Goal: Task Accomplishment & Management: Manage account settings

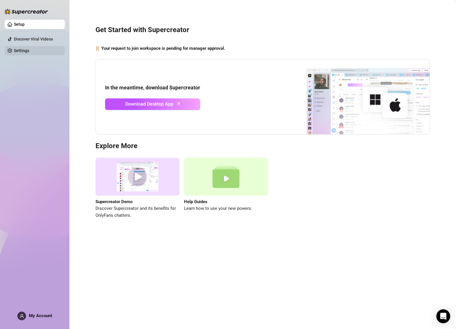
click at [29, 53] on link "Settings" at bounding box center [21, 50] width 15 height 5
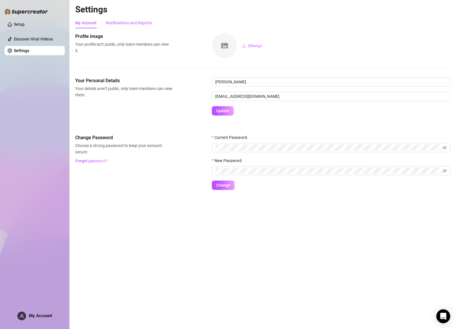
click at [119, 25] on div "Notifications and Reports" at bounding box center [129, 23] width 46 height 6
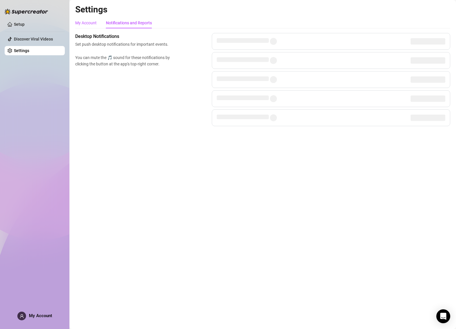
click at [89, 21] on div "My Account" at bounding box center [85, 23] width 21 height 6
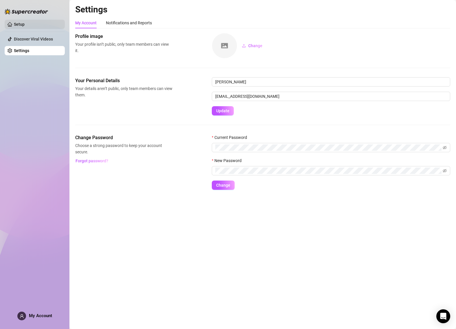
click at [25, 27] on link "Setup" at bounding box center [19, 24] width 11 height 5
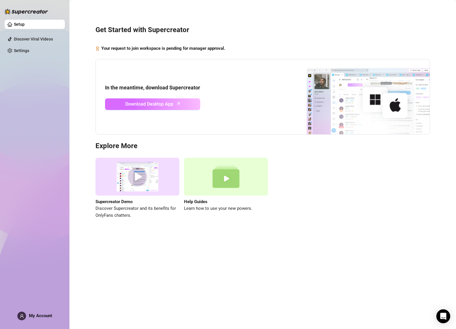
click at [168, 105] on span "Download Desktop App" at bounding box center [149, 103] width 48 height 7
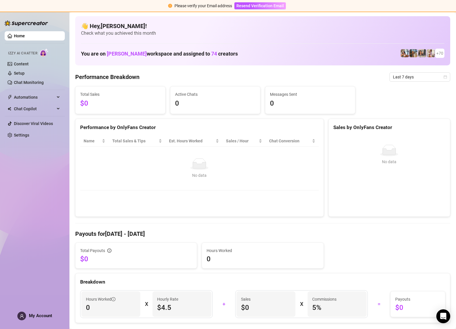
click at [30, 315] on span "My Account" at bounding box center [40, 315] width 23 height 5
click at [37, 201] on div "Home Izzy AI Chatter Content Setup Chat Monitoring Automations Chat Copilot Dis…" at bounding box center [35, 168] width 60 height 312
click at [29, 137] on link "Settings" at bounding box center [21, 135] width 15 height 5
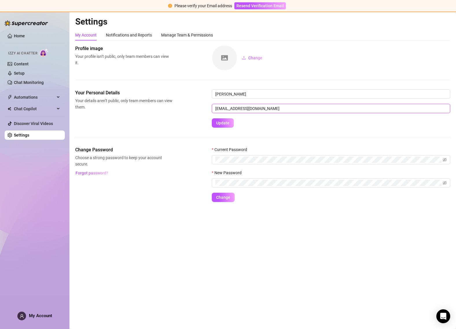
click at [240, 109] on input "madeye3@gmail.com" at bounding box center [331, 108] width 238 height 9
click at [263, 150] on div "Current Password" at bounding box center [331, 150] width 238 height 9
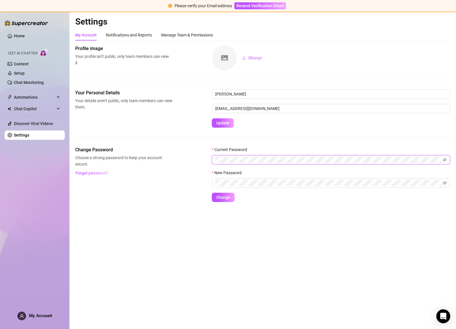
click at [438, 160] on body "Please verify your Email address Resend Verification Email Home Izzy AI Chatter…" at bounding box center [228, 164] width 456 height 329
click at [0, 329] on com-1password-button at bounding box center [0, 329] width 0 height 0
click at [250, 140] on div "Your Personal Details Your details aren’t public, only team members can view th…" at bounding box center [262, 117] width 375 height 57
click at [34, 315] on span "My Account" at bounding box center [40, 315] width 23 height 5
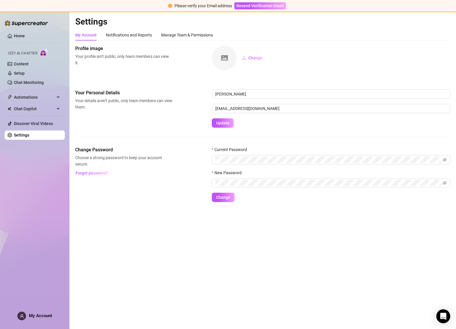
click at [105, 262] on main "Settings My Account Notifications and Reports Manage Team & Permissions Profile…" at bounding box center [262, 170] width 386 height 317
click at [256, 111] on input "madeye3@gmail.com" at bounding box center [331, 108] width 238 height 9
click at [159, 105] on span "Your details aren’t public, only team members can view them." at bounding box center [123, 103] width 97 height 13
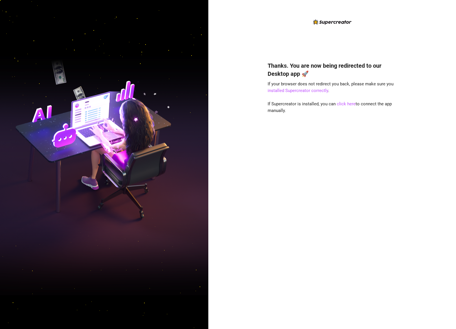
click at [408, 42] on div "Thanks. You are now being redirected to our Desktop app 🚀 If your browser does …" at bounding box center [332, 164] width 248 height 329
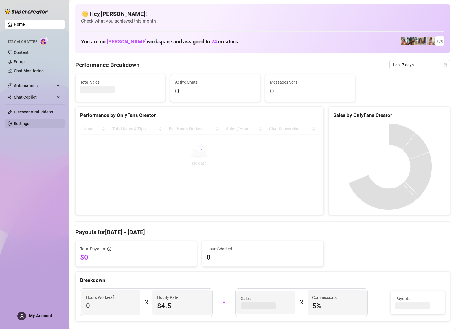
click at [20, 125] on link "Settings" at bounding box center [21, 123] width 15 height 5
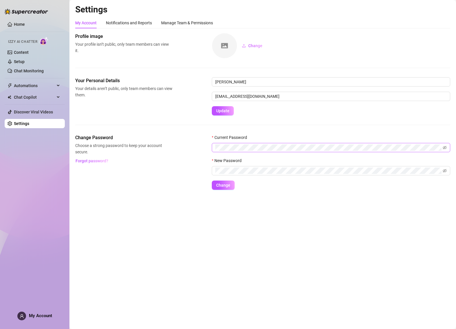
click at [218, 151] on span at bounding box center [331, 147] width 238 height 9
click at [176, 153] on div "Change Password Choose a strong password to keep your account secure. Forgot pa…" at bounding box center [262, 162] width 375 height 56
click at [245, 166] on div "New Password" at bounding box center [331, 161] width 238 height 9
click at [228, 183] on span "Change" at bounding box center [223, 185] width 14 height 5
click at [222, 186] on span "Change" at bounding box center [223, 185] width 14 height 5
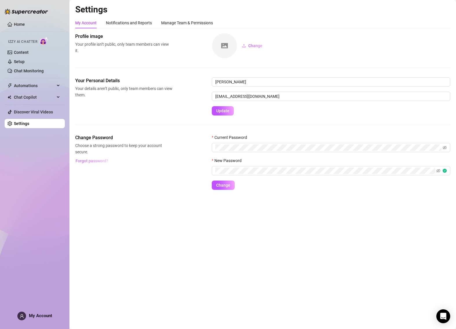
click at [93, 163] on button "Forgot password?" at bounding box center [91, 160] width 33 height 9
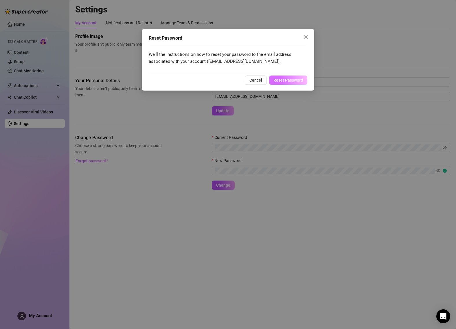
click at [280, 76] on button "Reset Password" at bounding box center [288, 79] width 38 height 9
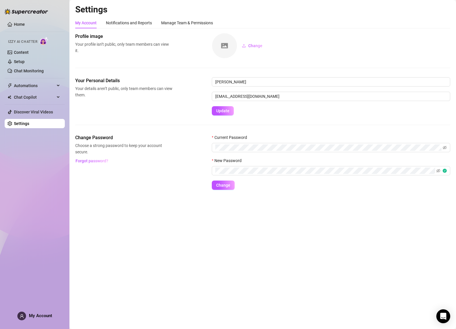
click at [145, 156] on div "Change Password Choose a strong password to keep your account secure. Forgot pa…" at bounding box center [123, 149] width 97 height 31
click at [157, 112] on div "Your Personal Details Your details aren’t public, only team members can view th…" at bounding box center [262, 96] width 375 height 38
click at [25, 27] on link "Home" at bounding box center [19, 24] width 11 height 5
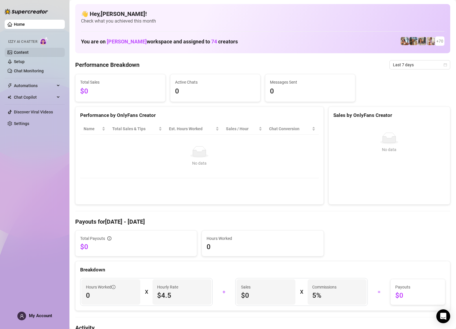
click at [24, 51] on link "Content" at bounding box center [21, 52] width 15 height 5
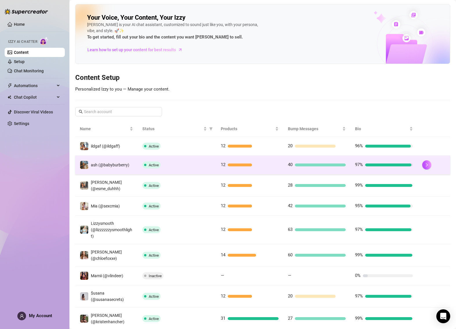
click at [186, 165] on div "Active" at bounding box center [176, 164] width 69 height 7
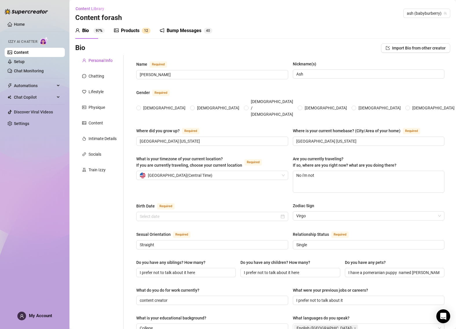
radio input "true"
type input "September 6th, 2000"
click at [110, 76] on div "Chatting" at bounding box center [99, 76] width 48 height 11
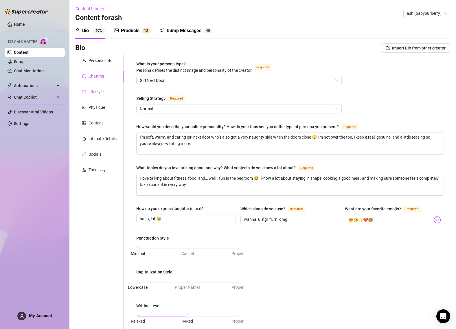
click at [104, 97] on div "Lifestyle" at bounding box center [99, 91] width 48 height 11
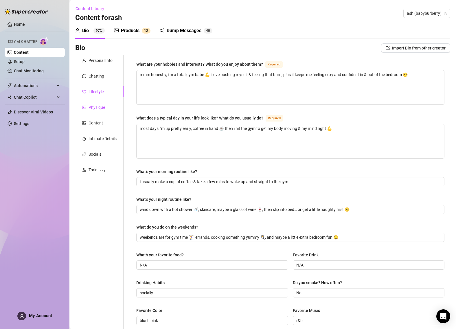
click at [104, 106] on div "Physique" at bounding box center [97, 107] width 16 height 6
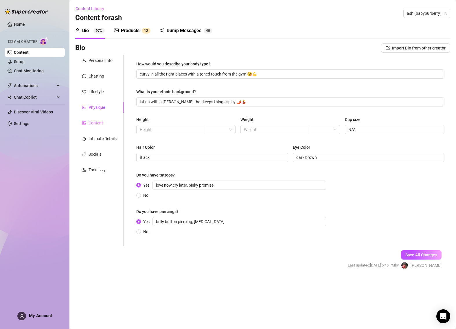
click at [104, 119] on div "Content" at bounding box center [99, 122] width 48 height 11
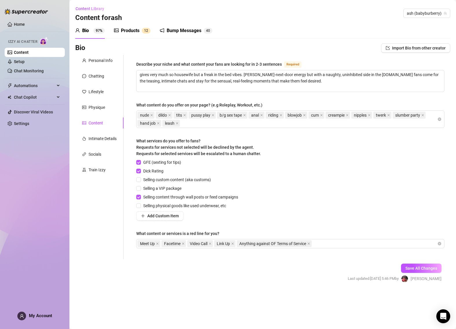
click at [334, 237] on div "What content or services is a red line for you?" at bounding box center [290, 234] width 308 height 9
click at [335, 239] on div "Meet Up Facetime Video Call Link Up Anything against OF Terms of Service" at bounding box center [290, 243] width 308 height 9
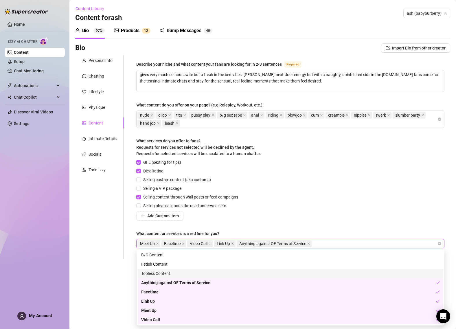
click at [121, 264] on form "Personal Info Chatting Lifestyle Physique Content Intimate Details Socials Trai…" at bounding box center [262, 173] width 375 height 237
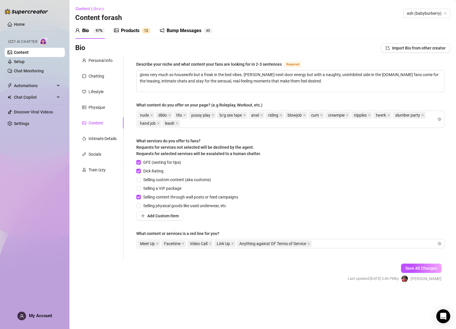
click at [99, 132] on div "Personal Info Chatting Lifestyle Physique Content Intimate Details Socials Trai…" at bounding box center [99, 157] width 48 height 204
click at [100, 136] on div "Intimate Details" at bounding box center [103, 138] width 28 height 6
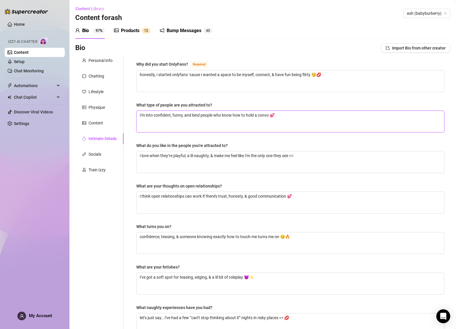
click at [178, 131] on textarea "i’m into confident, funny, and kind people who know how to hold a convo 💕" at bounding box center [290, 121] width 307 height 21
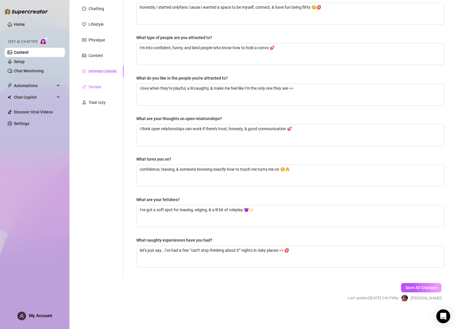
click at [101, 89] on div "Socials" at bounding box center [95, 87] width 13 height 6
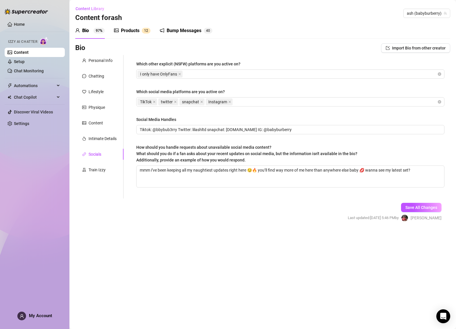
scroll to position [0, 0]
click at [108, 169] on div "Train Izzy" at bounding box center [99, 169] width 48 height 11
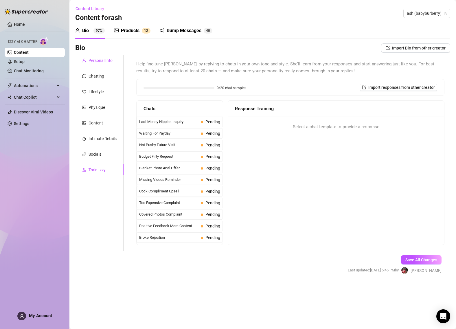
click at [102, 60] on div "Personal Info" at bounding box center [101, 60] width 24 height 6
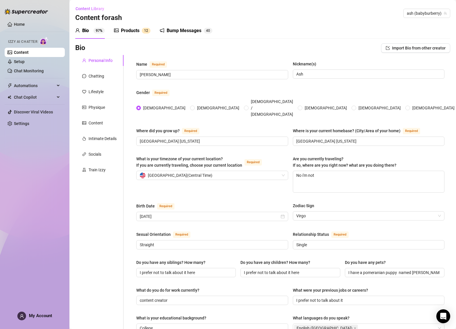
click at [195, 32] on div "Bump Messages" at bounding box center [184, 30] width 35 height 7
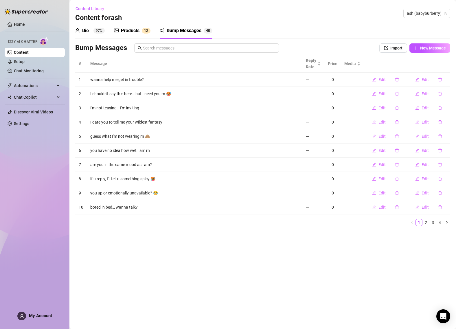
click at [158, 41] on div "Bio 97% Products 1 2 Bump Messages 4 0 Bio Import Bio from other creator Person…" at bounding box center [262, 127] width 375 height 208
click at [136, 26] on div "Products 1 2" at bounding box center [132, 31] width 36 height 16
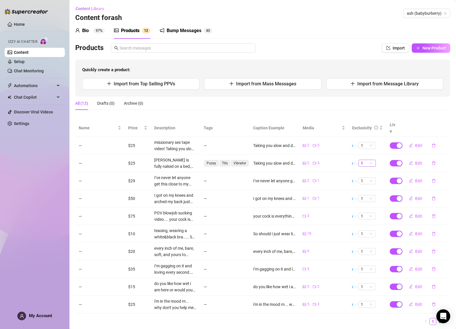
click at [370, 160] on div "1" at bounding box center [366, 163] width 17 height 7
click at [369, 160] on span "1" at bounding box center [367, 163] width 13 height 6
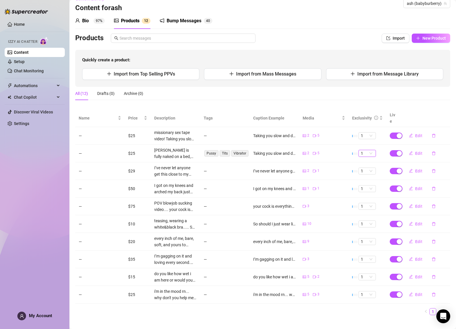
scroll to position [11, 0]
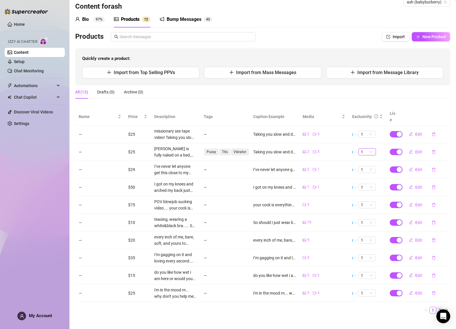
click at [436, 307] on link "2" at bounding box center [439, 310] width 6 height 6
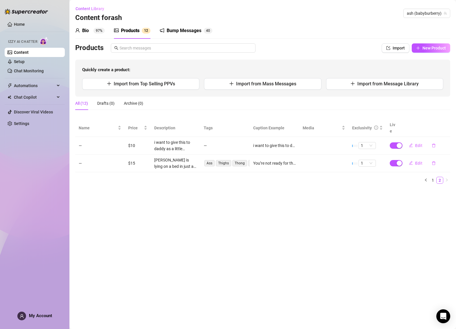
scroll to position [0, 0]
click at [175, 30] on div "Bump Messages" at bounding box center [184, 30] width 35 height 7
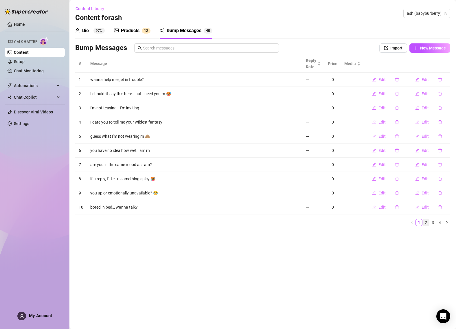
click at [427, 222] on link "2" at bounding box center [426, 222] width 6 height 6
click at [93, 25] on div "Bio 97%" at bounding box center [90, 31] width 30 height 16
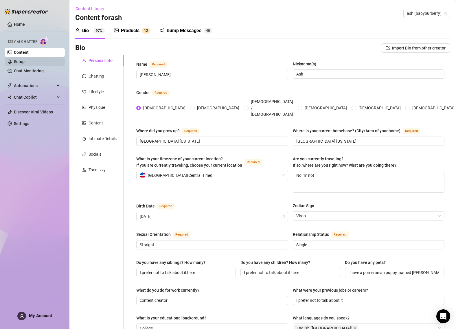
click at [25, 64] on link "Setup" at bounding box center [19, 61] width 11 height 5
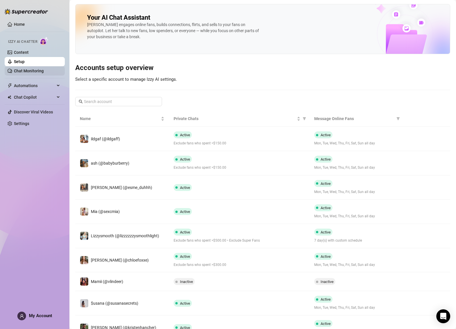
click at [27, 69] on link "Chat Monitoring" at bounding box center [29, 71] width 30 height 5
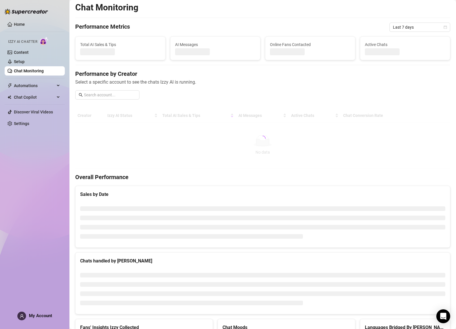
scroll to position [2, 0]
click at [61, 86] on div "Automations" at bounding box center [35, 85] width 60 height 9
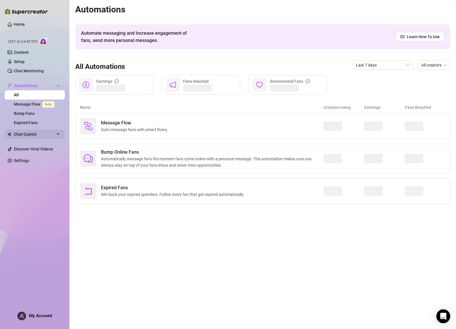
click at [54, 132] on span "Chat Copilot" at bounding box center [34, 134] width 41 height 9
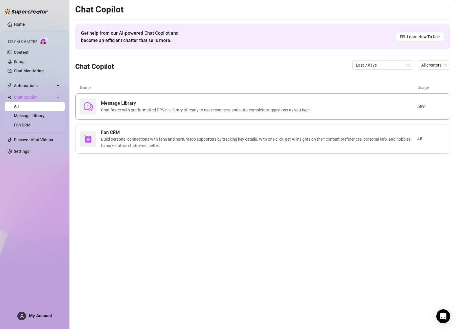
click at [183, 103] on span "Message Library" at bounding box center [207, 103] width 212 height 7
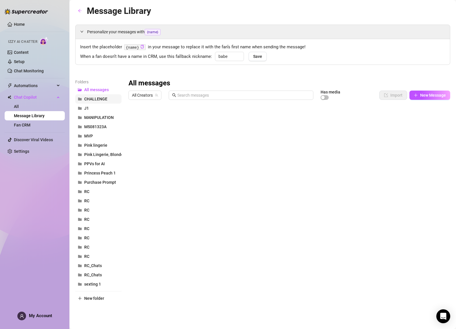
click at [98, 100] on span "CHALLENGE" at bounding box center [95, 99] width 23 height 5
click at [97, 110] on button "J1" at bounding box center [98, 108] width 46 height 9
click at [28, 127] on link "Fan CRM" at bounding box center [22, 125] width 16 height 5
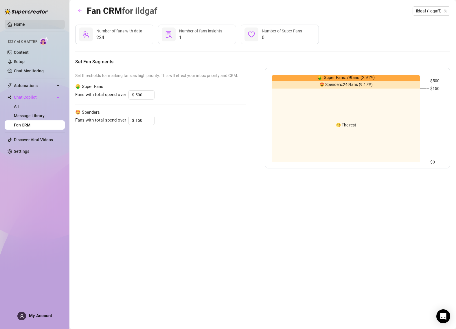
click at [24, 24] on link "Home" at bounding box center [19, 24] width 11 height 5
